Goal: Task Accomplishment & Management: Complete application form

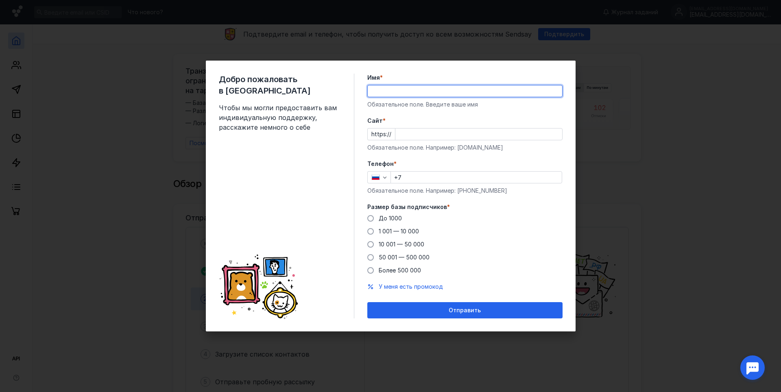
click at [396, 94] on input "Имя *" at bounding box center [465, 90] width 194 height 11
type input "D"
type input "Вероника"
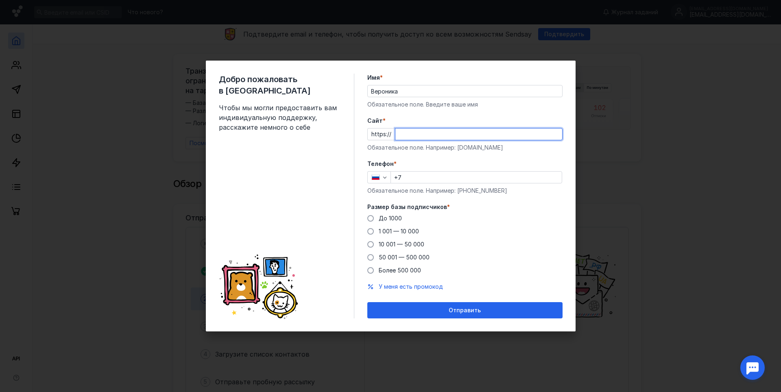
click at [406, 136] on input "Cайт *" at bounding box center [478, 133] width 167 height 11
click at [422, 174] on div "Телефон * +7 Обязательное поле. Например: [PHONE_NUMBER]" at bounding box center [464, 177] width 195 height 35
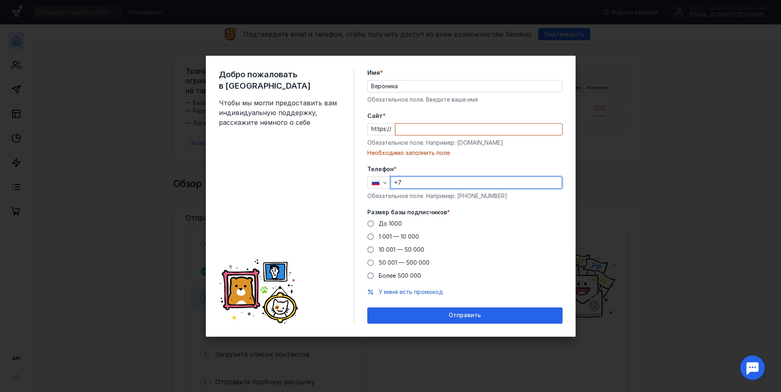
click at [427, 129] on input "Cайт *" at bounding box center [478, 129] width 167 height 11
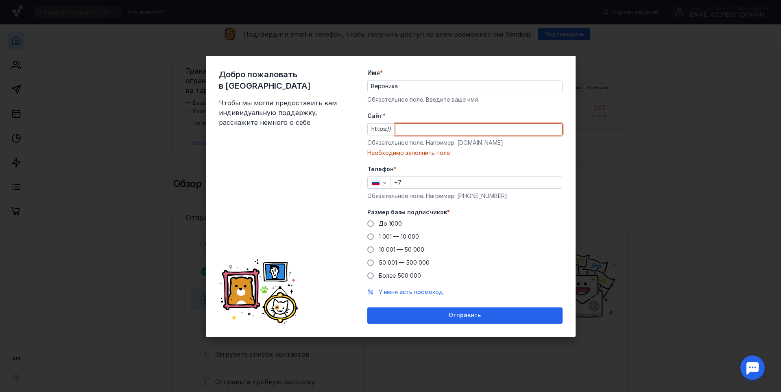
drag, startPoint x: 427, startPoint y: 129, endPoint x: 415, endPoint y: 130, distance: 11.4
click at [415, 130] on input "Cайт *" at bounding box center [478, 129] width 167 height 11
paste input "[EMAIL_ADDRESS][DOMAIN_NAME]"
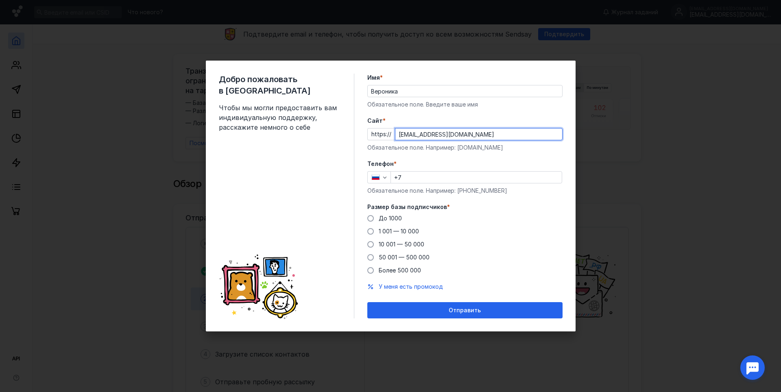
type input "[EMAIL_ADDRESS][DOMAIN_NAME]"
click at [436, 179] on input "+7" at bounding box center [476, 177] width 171 height 11
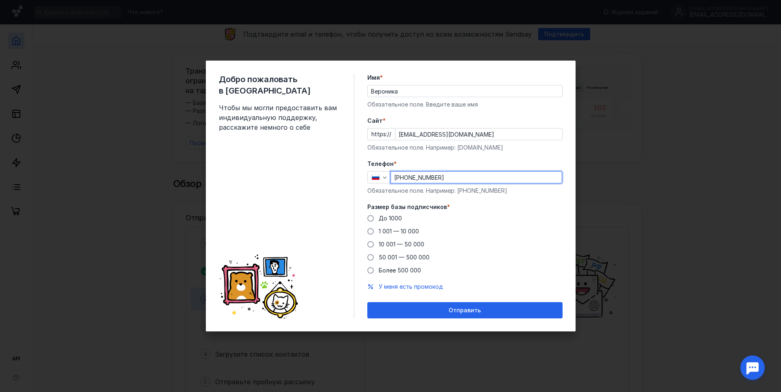
type input "[PHONE_NUMBER]"
click at [402, 270] on span "Более 500 000" at bounding box center [400, 270] width 42 height 7
click at [0, 0] on input "Более 500 000" at bounding box center [0, 0] width 0 height 0
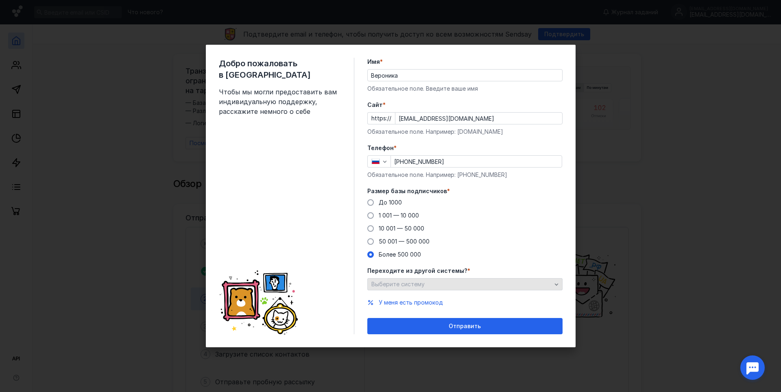
click at [432, 286] on div "Выберите систему" at bounding box center [461, 284] width 184 height 7
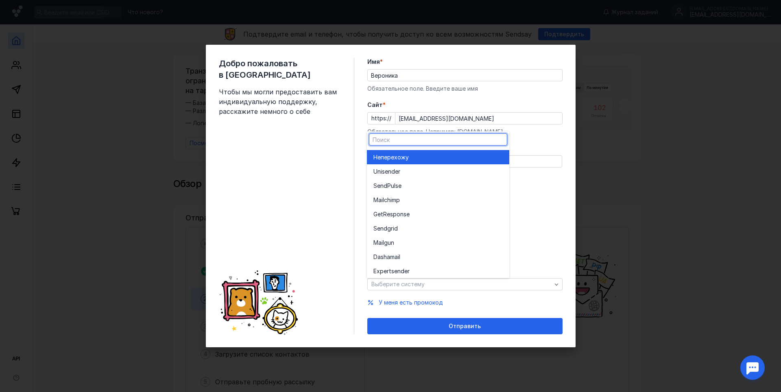
click at [409, 155] on span "перехожу" at bounding box center [395, 157] width 28 height 8
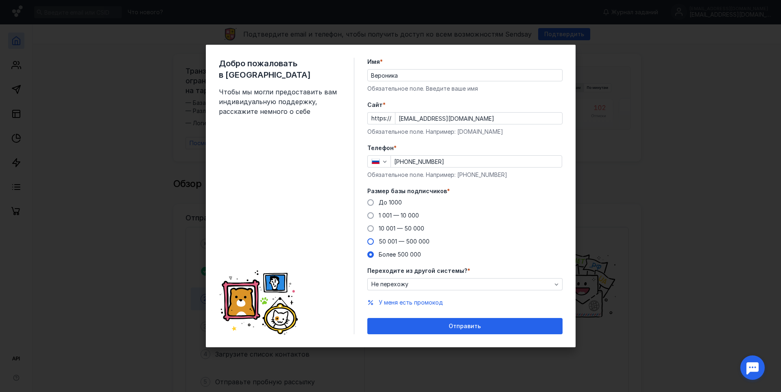
click at [381, 242] on span "50 001 — 500 000" at bounding box center [404, 241] width 51 height 7
click at [0, 0] on input "50 001 — 500 000" at bounding box center [0, 0] width 0 height 0
click at [435, 327] on div "Отправить" at bounding box center [464, 326] width 187 height 7
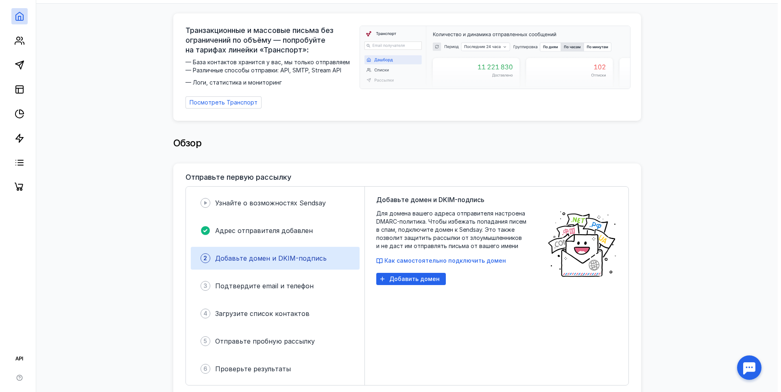
scroll to position [81, 0]
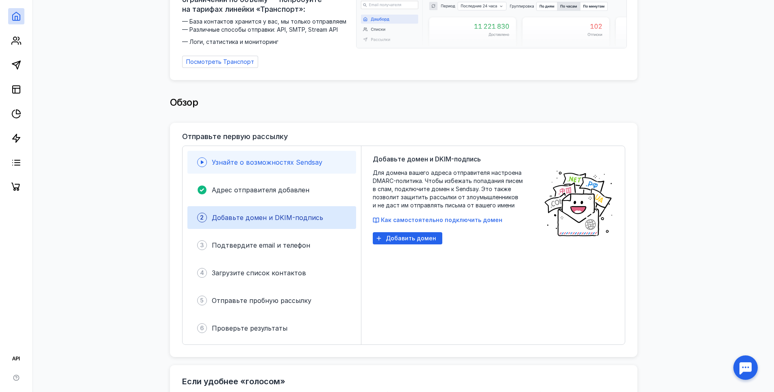
click at [285, 161] on span "Узнайте о возможностях Sendsay" at bounding box center [267, 162] width 111 height 8
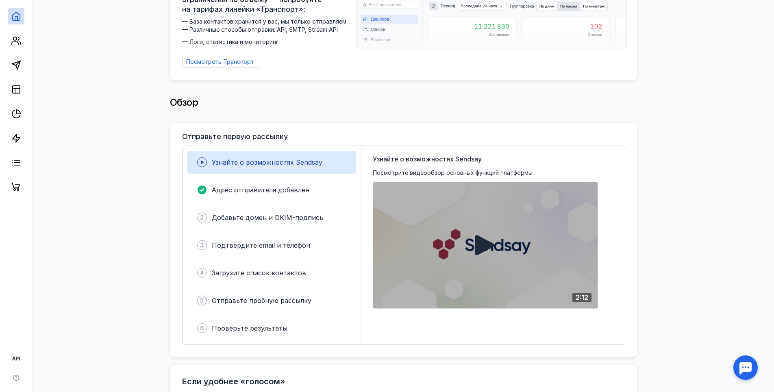
click at [501, 249] on div at bounding box center [485, 245] width 225 height 126
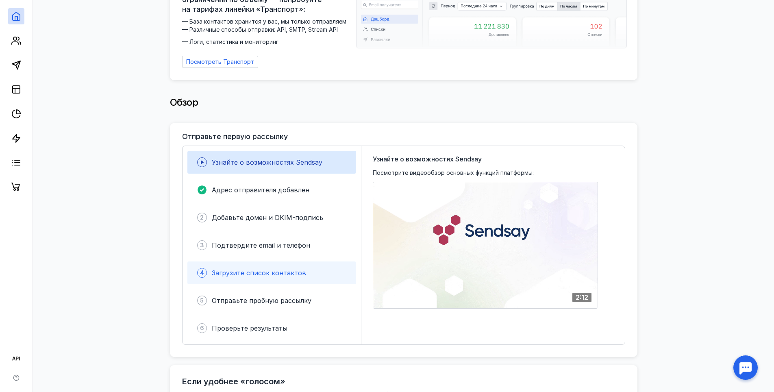
click at [259, 274] on span "Загрузите список контактов" at bounding box center [259, 273] width 94 height 8
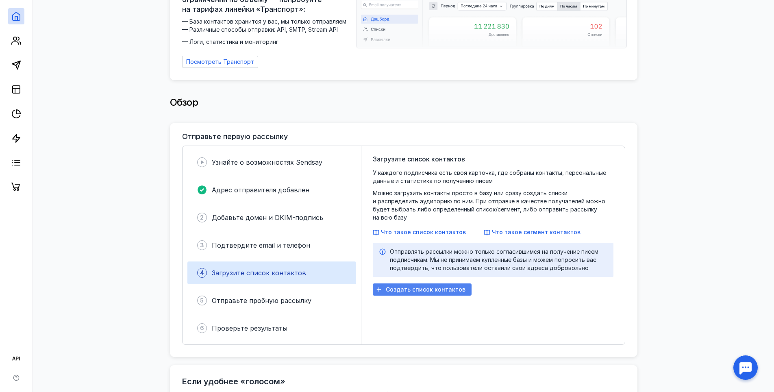
click at [409, 286] on span "Создать список контактов" at bounding box center [426, 289] width 80 height 7
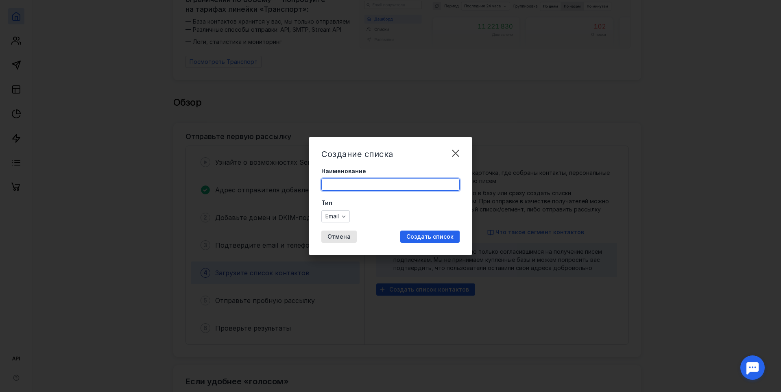
click at [374, 183] on input "Наименование" at bounding box center [390, 184] width 137 height 11
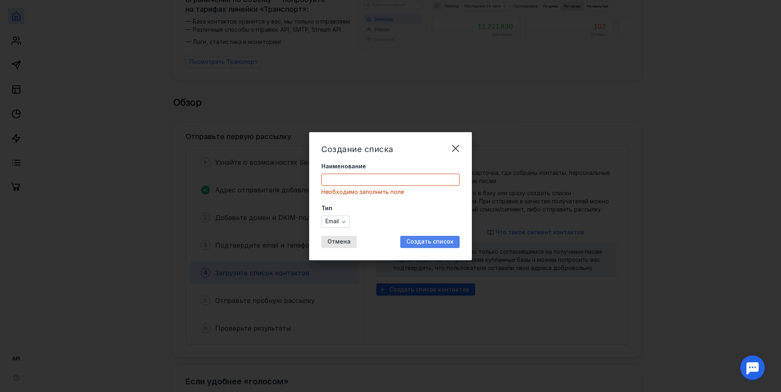
click at [422, 235] on div "Создание списка Наименование Необходимо заполнить поле Тип Email Отмена Создать…" at bounding box center [390, 196] width 163 height 128
click at [385, 181] on input "Наименование" at bounding box center [390, 179] width 137 height 11
click at [428, 243] on span "Создать список" at bounding box center [429, 241] width 47 height 7
click at [403, 182] on input "Наименование" at bounding box center [390, 179] width 137 height 11
type input "Вероника"
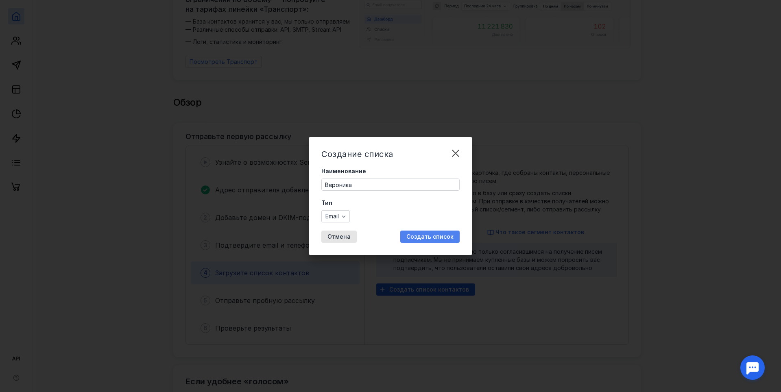
click at [438, 239] on span "Создать список" at bounding box center [429, 236] width 47 height 7
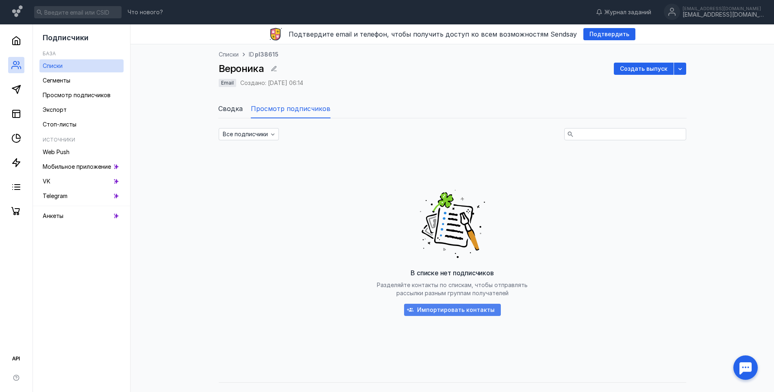
click at [488, 312] on span "Импортировать контакты" at bounding box center [456, 310] width 78 height 7
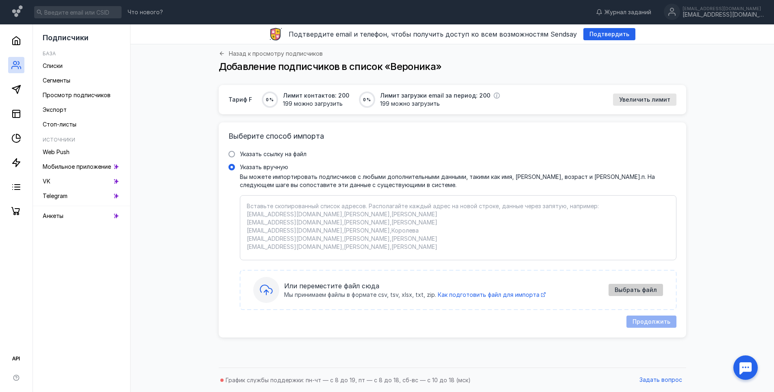
click at [628, 287] on span "Выбрать файл" at bounding box center [636, 290] width 42 height 7
click at [259, 152] on span "Указать ссылку на файл" at bounding box center [273, 153] width 67 height 7
click at [0, 0] on input "Указать ссылку на файл" at bounding box center [0, 0] width 0 height 0
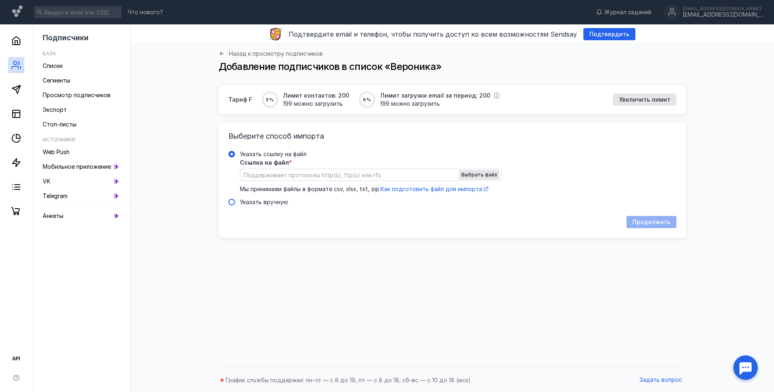
click at [252, 204] on span "Указать вручную" at bounding box center [264, 201] width 48 height 7
click at [0, 0] on input "Указать вручную" at bounding box center [0, 0] width 0 height 0
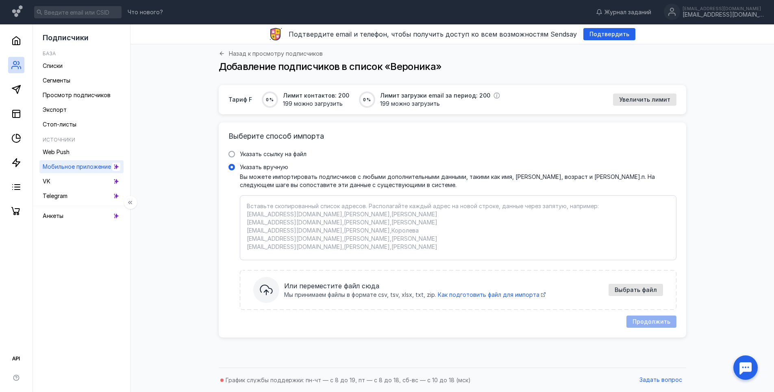
click at [77, 169] on span "Мобильное приложение" at bounding box center [77, 166] width 68 height 7
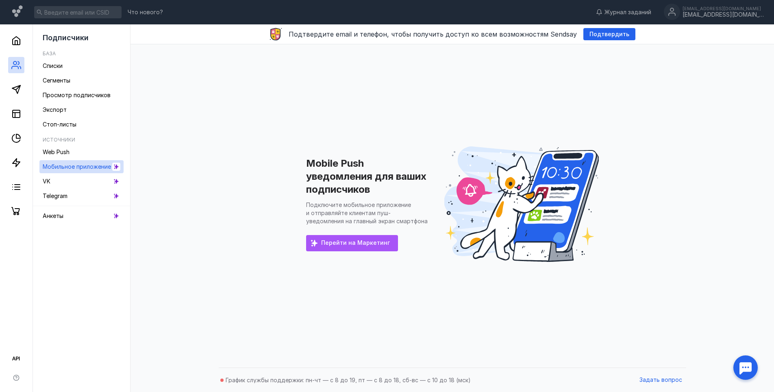
click at [373, 245] on span "Перейти на Маркетинг" at bounding box center [355, 242] width 69 height 7
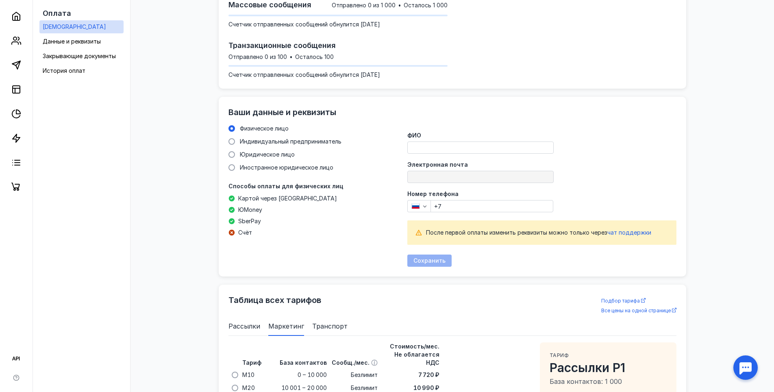
scroll to position [201, 0]
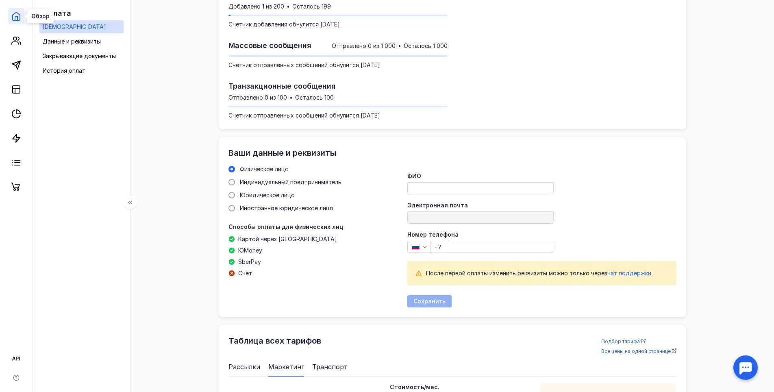
click at [17, 15] on icon at bounding box center [16, 16] width 10 height 10
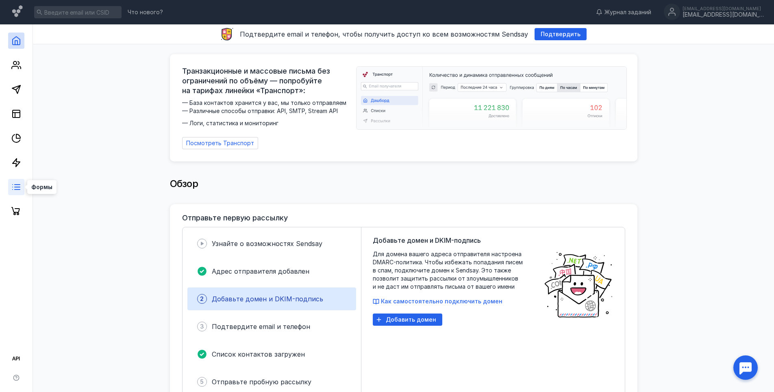
click at [14, 191] on icon at bounding box center [16, 187] width 10 height 10
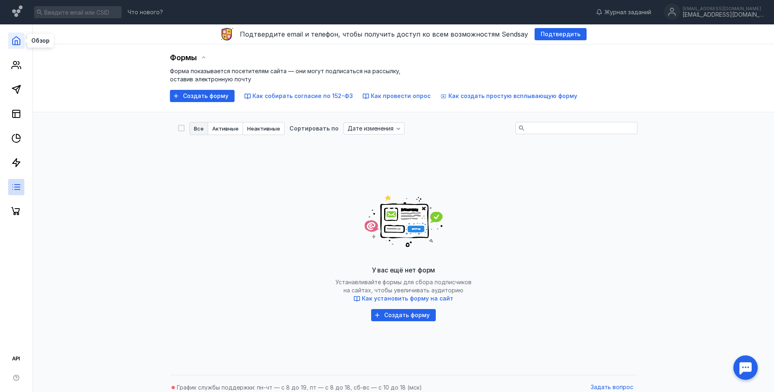
click at [19, 44] on icon at bounding box center [16, 41] width 10 height 10
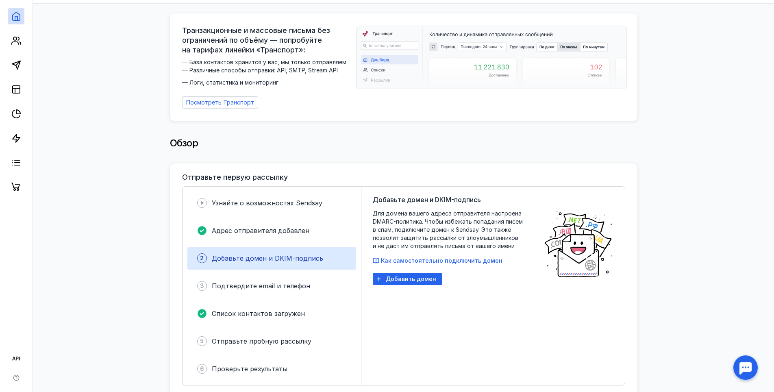
scroll to position [122, 0]
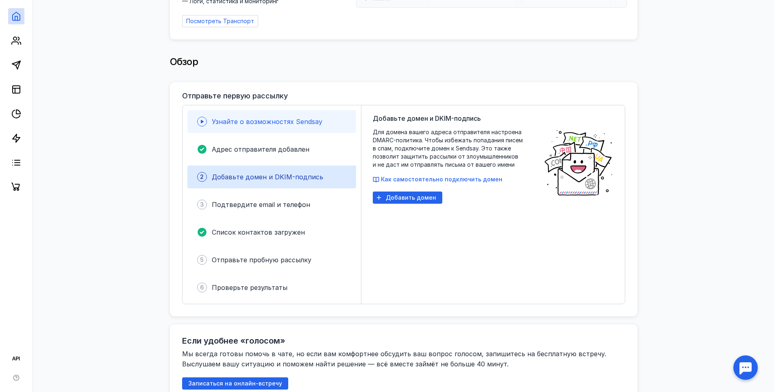
click at [300, 120] on span "Узнайте о возможностях Sendsay" at bounding box center [267, 122] width 111 height 8
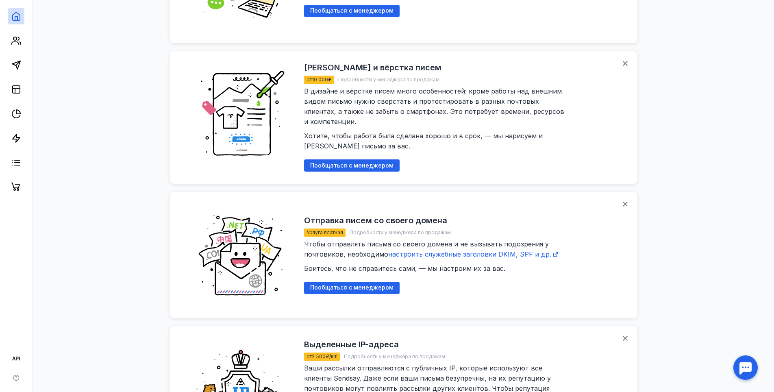
scroll to position [1027, 0]
